Goal: Transaction & Acquisition: Purchase product/service

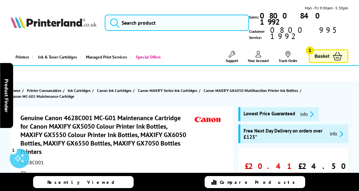
click at [331, 49] on link "Basket 1" at bounding box center [329, 56] width 40 height 14
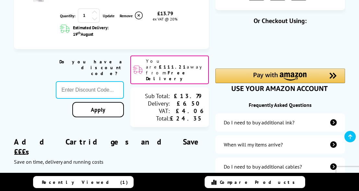
scroll to position [162, 0]
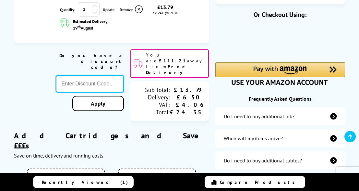
click at [91, 75] on input "text" at bounding box center [90, 84] width 68 height 18
paste input "WELCOME5"
type input "WELCOME5"
click at [98, 96] on link "Apply" at bounding box center [98, 103] width 52 height 15
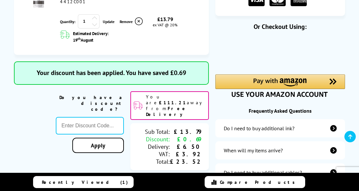
scroll to position [97, 0]
